Goal: Task Accomplishment & Management: Use online tool/utility

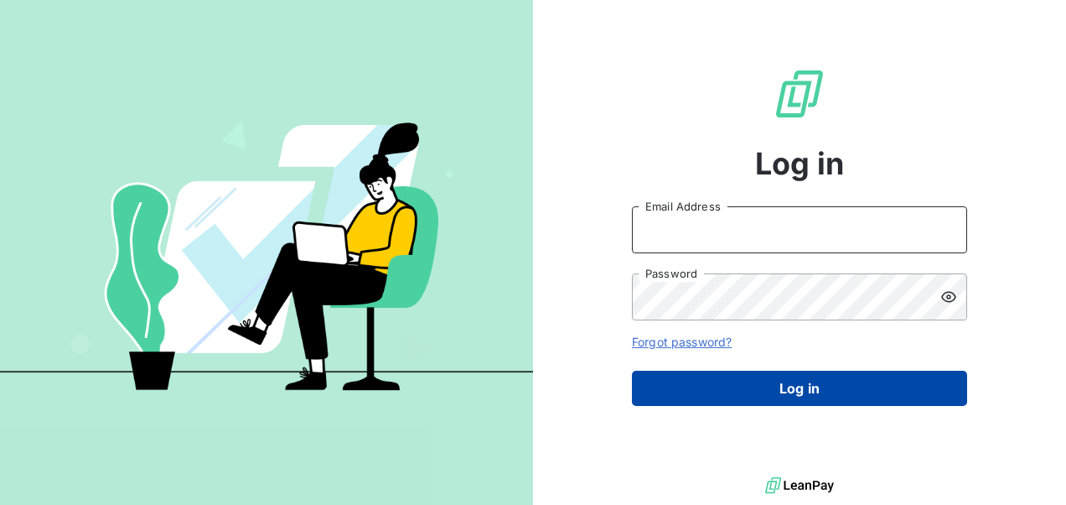
type input "[EMAIL_ADDRESS][PERSON_NAME][DOMAIN_NAME]"
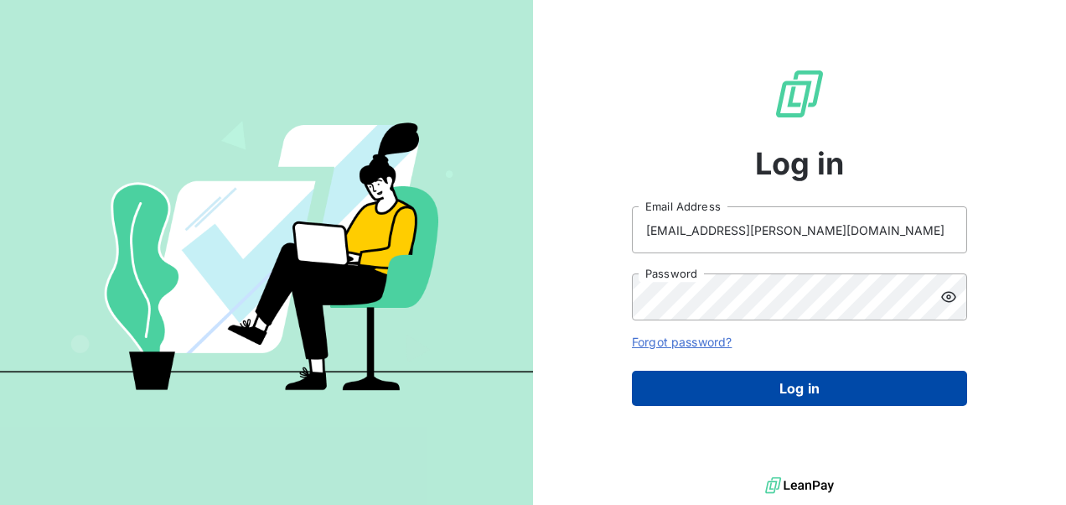
click at [681, 389] on button "Log in" at bounding box center [799, 387] width 335 height 35
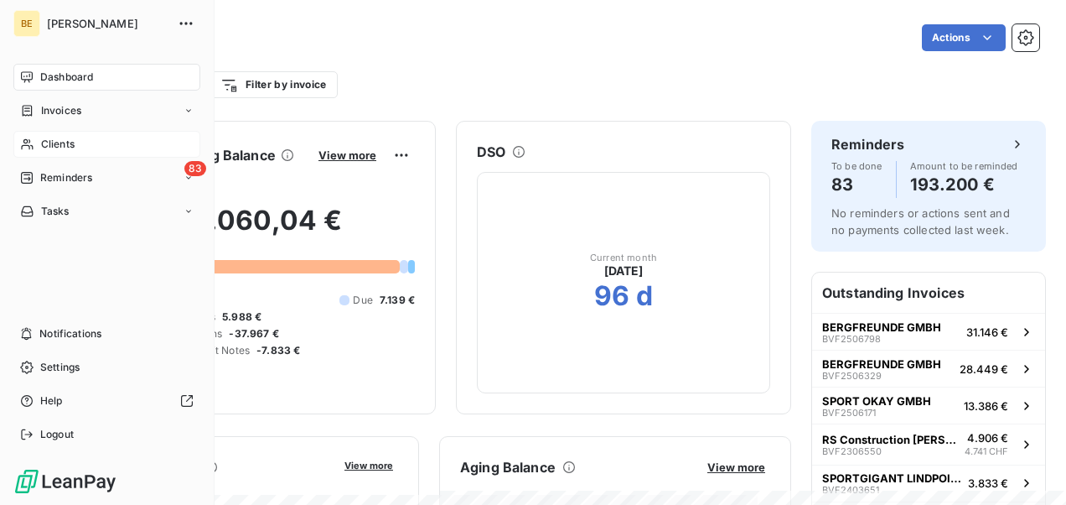
click at [60, 141] on span "Clients" at bounding box center [58, 144] width 34 height 15
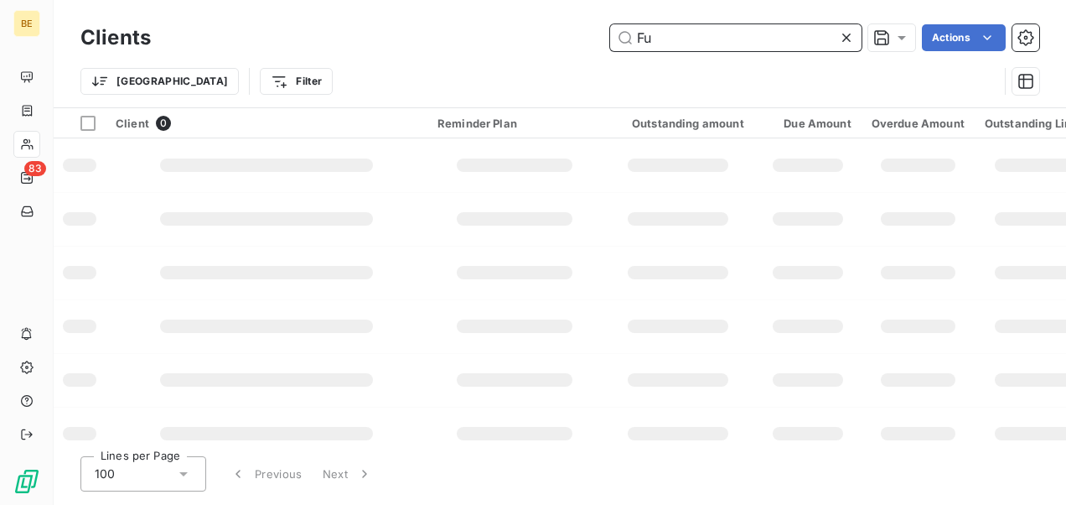
type input "F"
type input "M"
type input "F"
